Goal: Find specific page/section: Find specific page/section

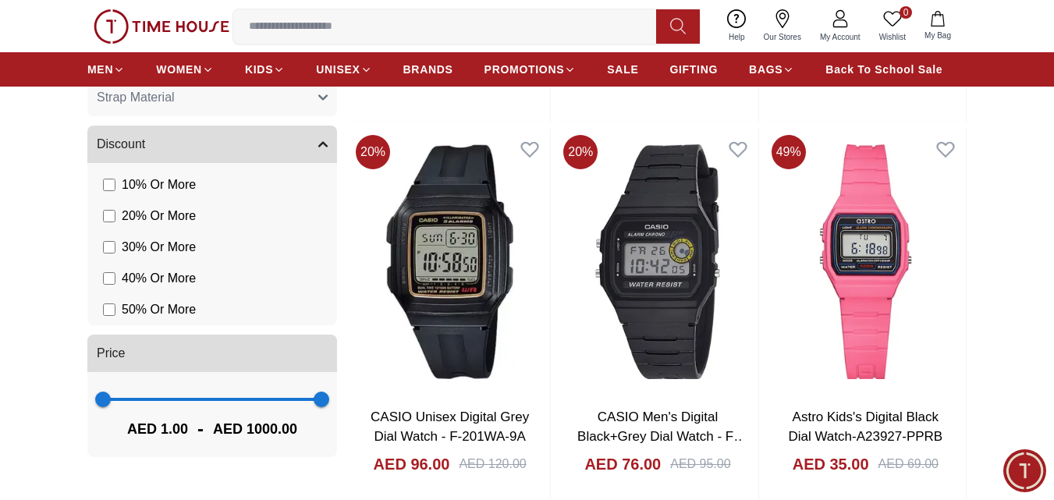
scroll to position [921, 0]
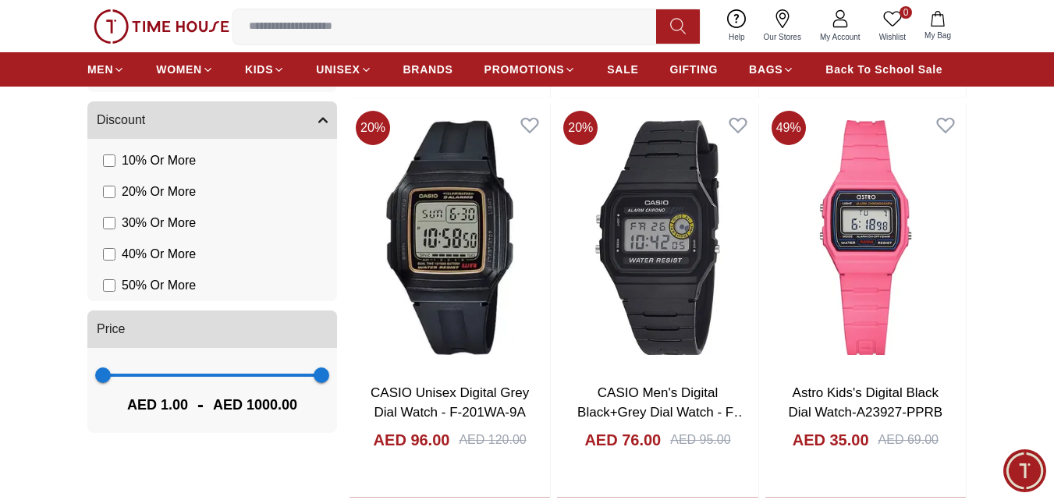
click at [151, 278] on span "50 % Or More" at bounding box center [159, 285] width 74 height 19
